Goal: Task Accomplishment & Management: Manage account settings

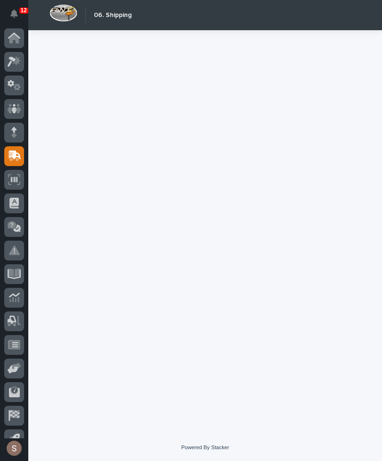
scroll to position [15, 0]
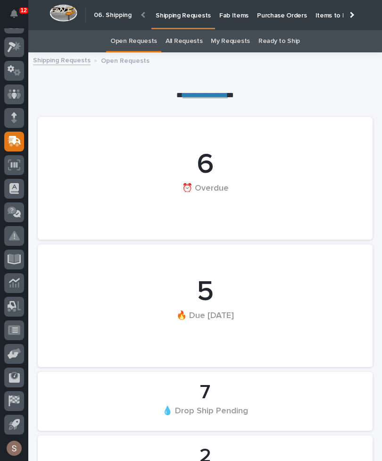
click at [236, 18] on p "Fab Items" at bounding box center [233, 10] width 29 height 20
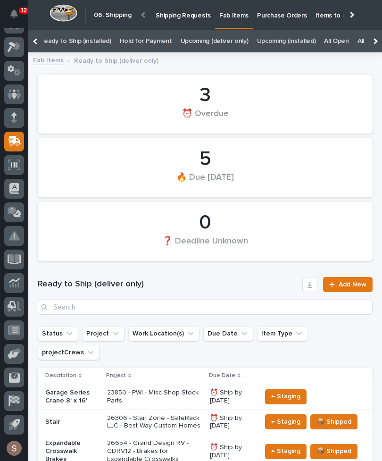
click at [358, 37] on link "All" at bounding box center [361, 41] width 7 height 22
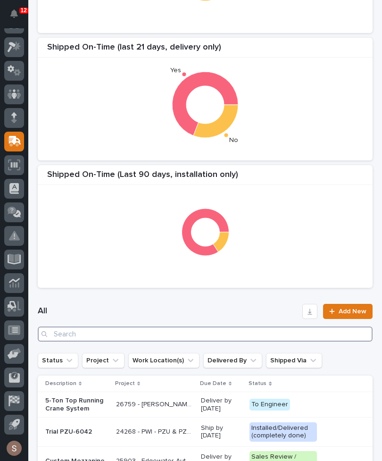
click at [176, 337] on input "Search" at bounding box center [205, 334] width 335 height 15
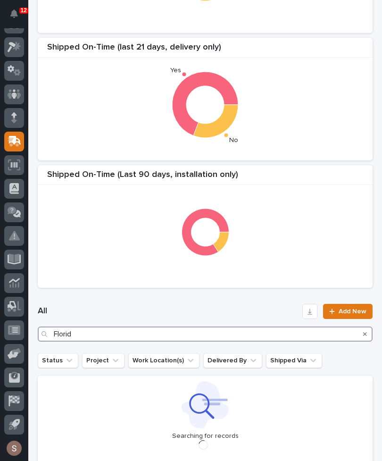
type input "[US_STATE]"
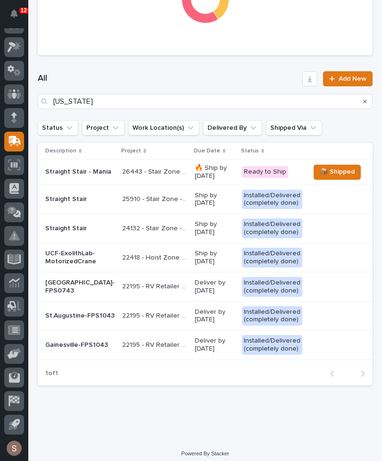
click at [122, 175] on p "26443 - Stair Zone - Mid [US_STATE] Material Handlig - Straight Stair - Mania" at bounding box center [155, 171] width 67 height 10
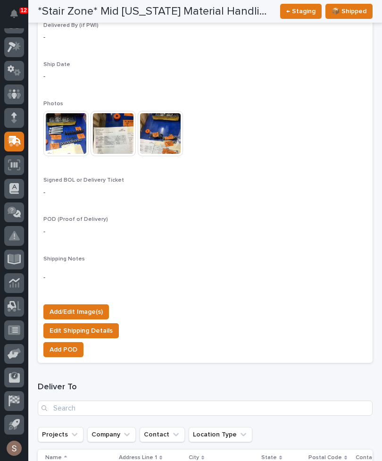
click at [97, 306] on span "Add/Edit Image(s)" at bounding box center [76, 311] width 53 height 11
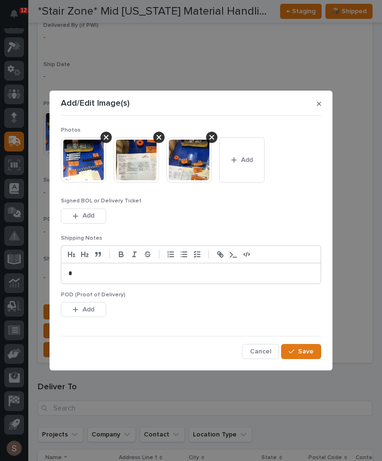
click at [242, 164] on span "Add" at bounding box center [247, 160] width 12 height 8
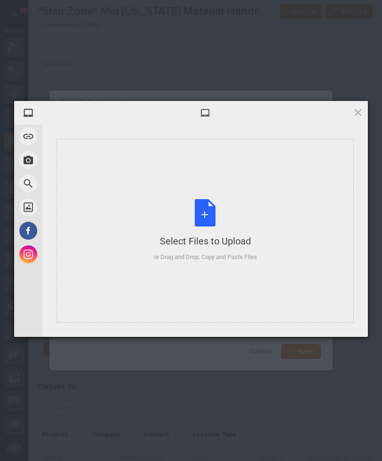
click at [198, 205] on div "Select Files to Upload or Drag and Drop, Copy and Paste Files" at bounding box center [205, 230] width 103 height 63
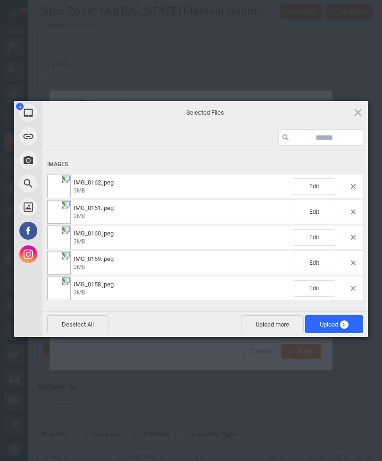
click at [341, 323] on span "5" at bounding box center [344, 324] width 8 height 8
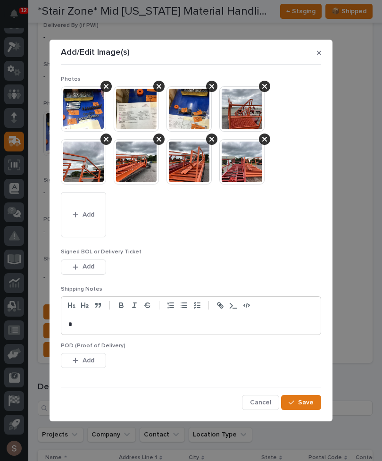
click at [311, 402] on span "Save" at bounding box center [306, 402] width 16 height 8
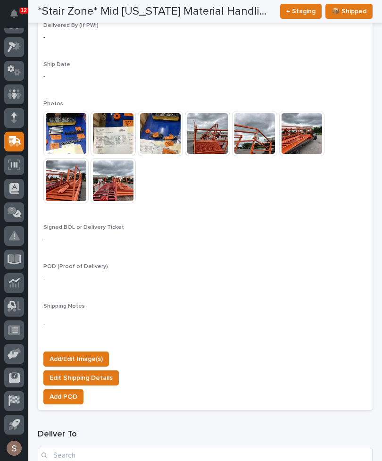
click at [97, 353] on span "Add/Edit Image(s)" at bounding box center [76, 358] width 53 height 11
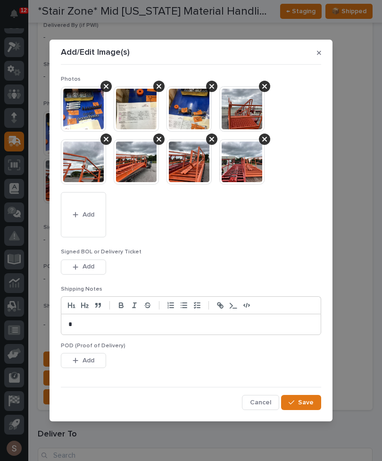
click at [207, 182] on img at bounding box center [189, 161] width 45 height 45
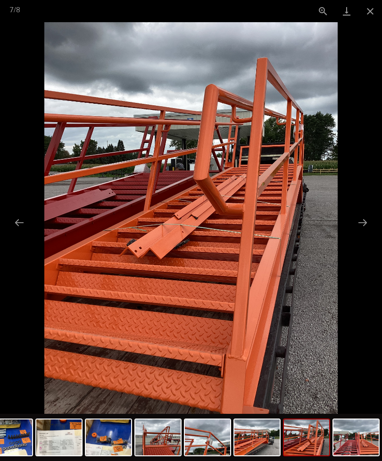
click at [376, 11] on button "Close gallery" at bounding box center [371, 11] width 24 height 22
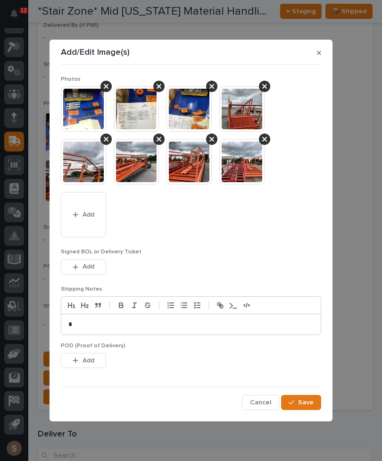
click at [101, 260] on button "Add" at bounding box center [83, 267] width 45 height 15
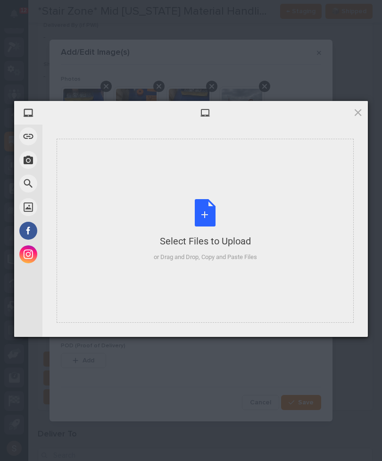
click at [201, 183] on div "Select Files to Upload or Drag and Drop, Copy and Paste Files" at bounding box center [205, 231] width 297 height 184
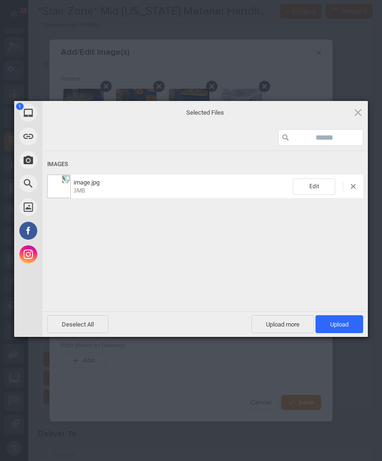
click at [348, 324] on span "Upload 1" at bounding box center [339, 324] width 18 height 7
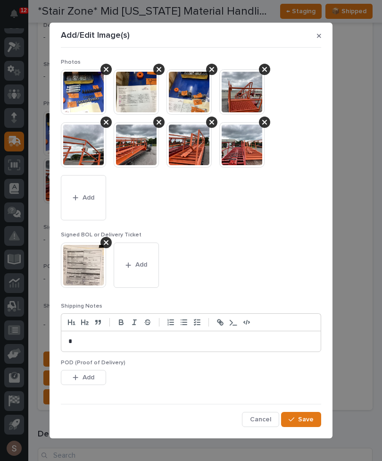
click at [314, 412] on button "Save" at bounding box center [301, 419] width 40 height 15
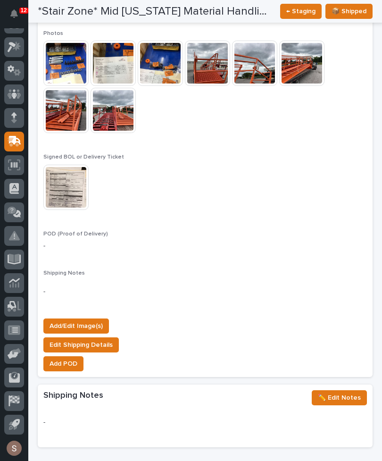
click at [98, 320] on span "Add/Edit Image(s)" at bounding box center [76, 325] width 53 height 11
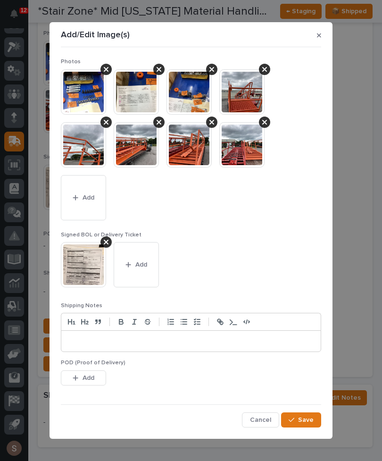
click at [98, 194] on button "Add" at bounding box center [83, 197] width 45 height 45
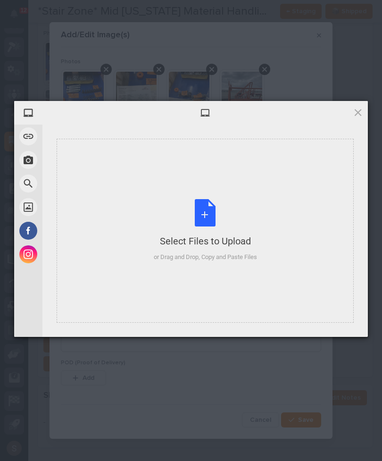
click at [226, 196] on div "Select Files to Upload or Drag and Drop, Copy and Paste Files" at bounding box center [205, 231] width 297 height 184
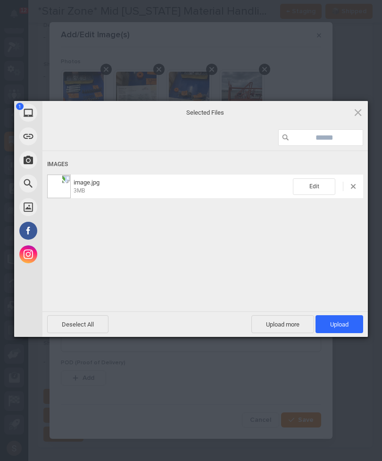
click at [349, 321] on span "Upload 1" at bounding box center [340, 324] width 48 height 18
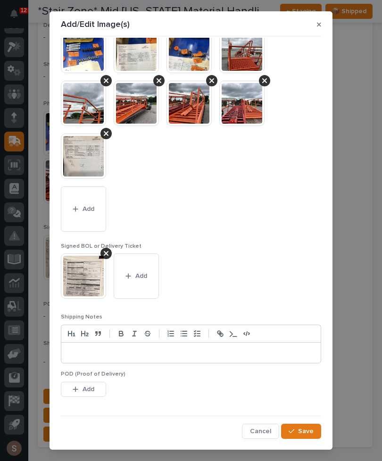
scroll to position [30, 0]
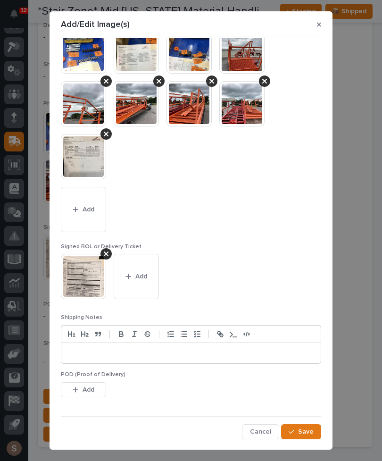
click at [308, 434] on span "Save" at bounding box center [306, 432] width 16 height 8
